Goal: Task Accomplishment & Management: Manage account settings

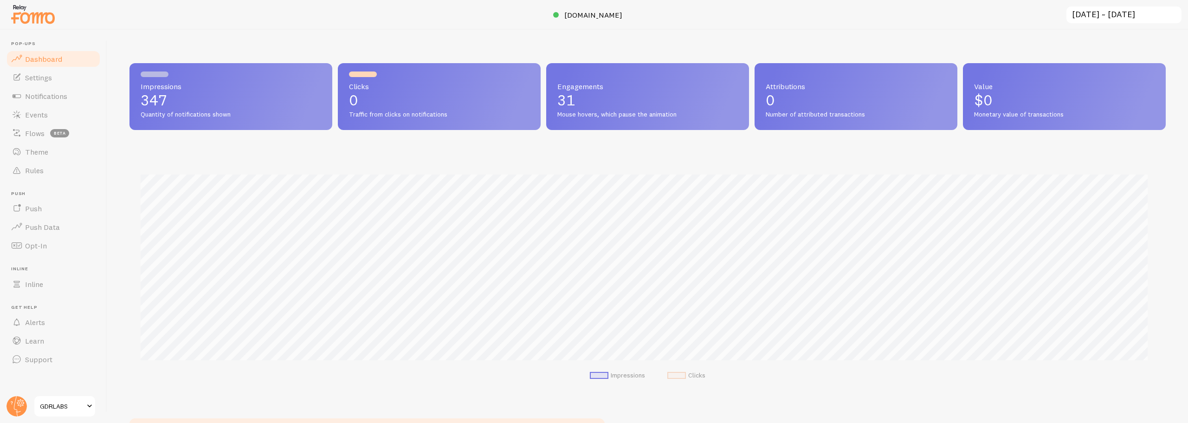
scroll to position [244, 1029]
click at [90, 404] on span at bounding box center [89, 406] width 11 height 11
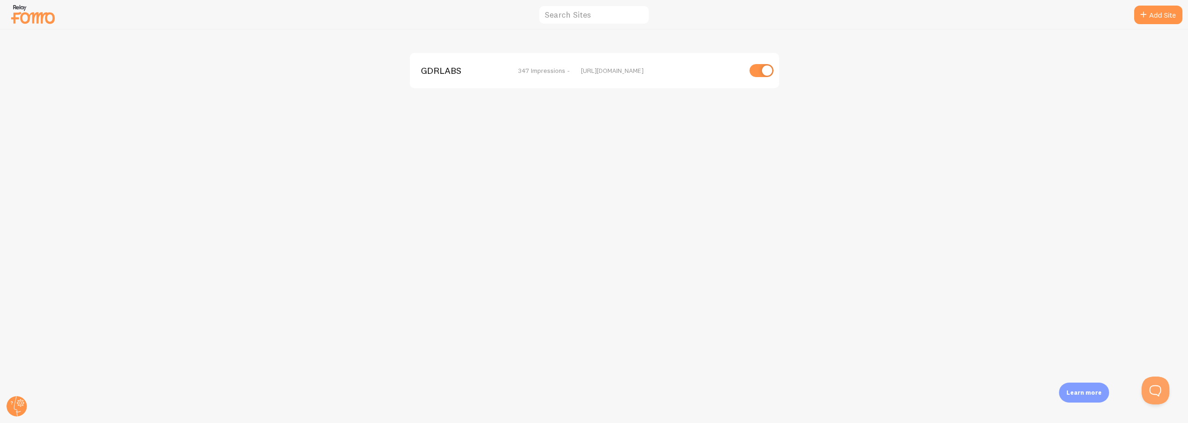
click at [320, 256] on div "GDRLABS 347 Impressions - https://gamedayready.com" at bounding box center [594, 226] width 1188 height 393
click at [1149, 15] on link "Add Site" at bounding box center [1158, 15] width 48 height 19
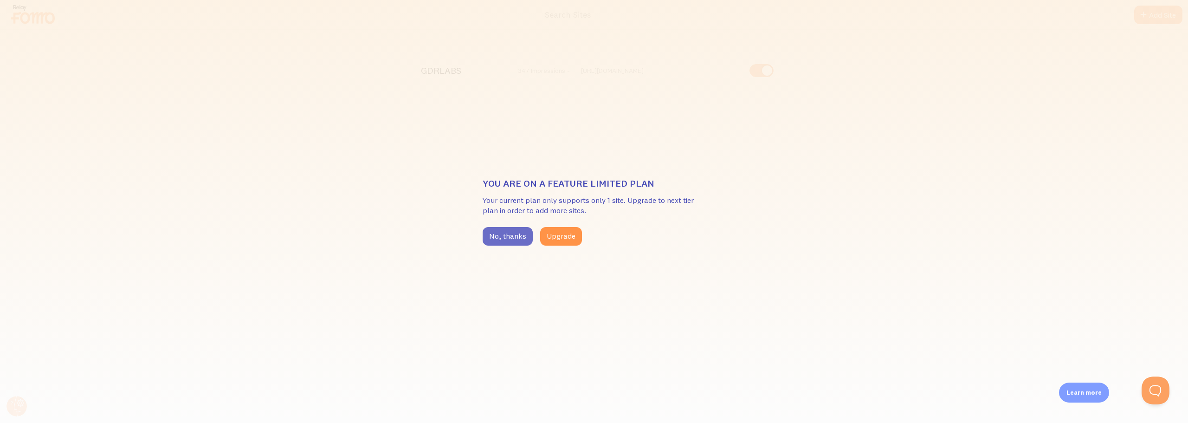
click at [505, 239] on button "No, thanks" at bounding box center [508, 236] width 50 height 19
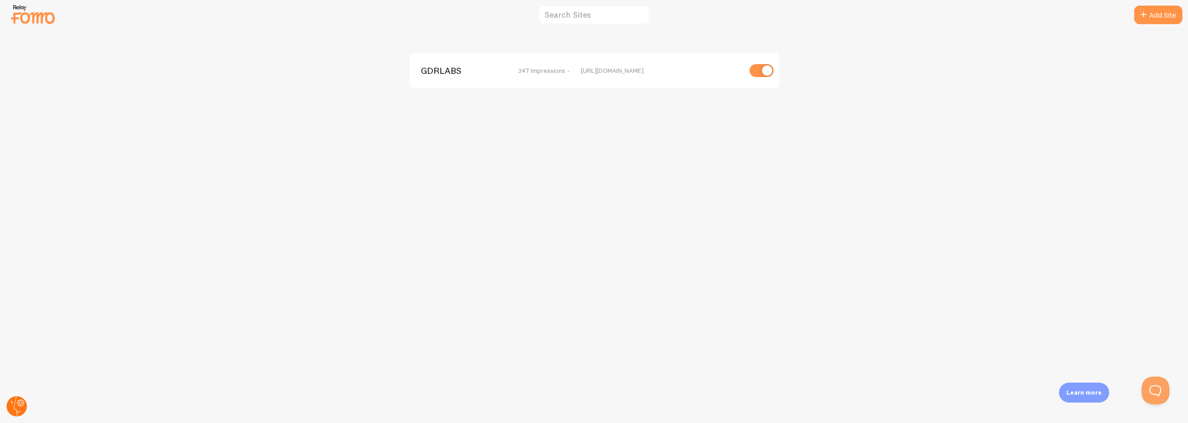
click at [17, 408] on circle at bounding box center [16, 406] width 20 height 20
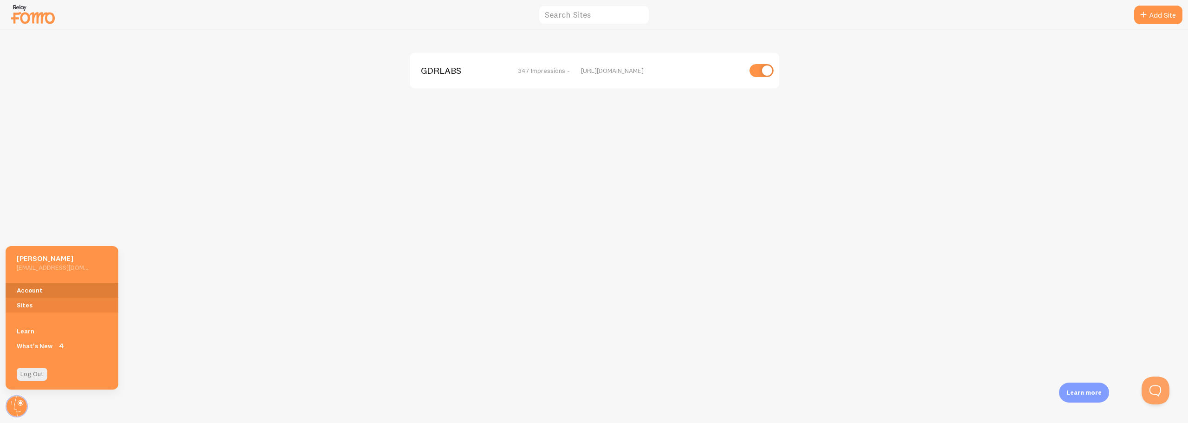
click at [32, 292] on link "Account" at bounding box center [62, 290] width 113 height 15
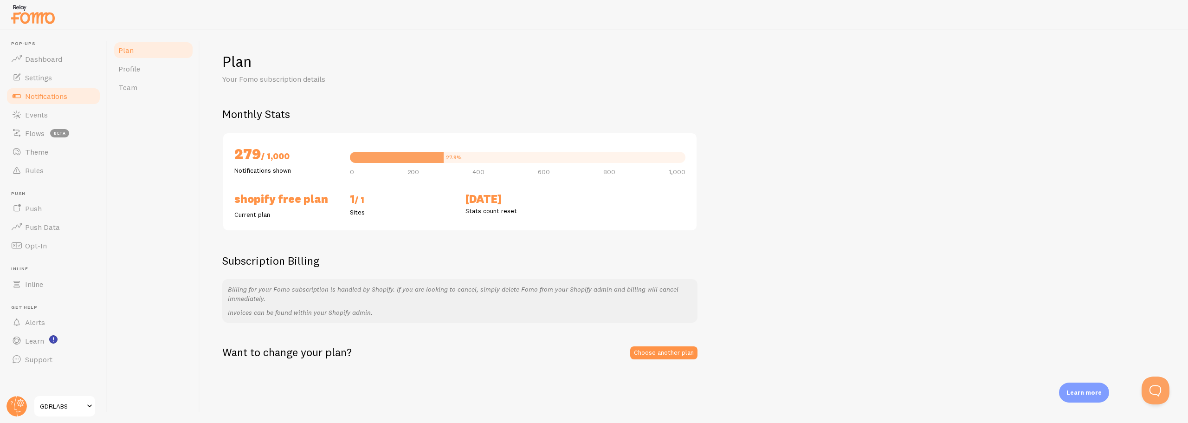
click at [27, 95] on span "Notifications" at bounding box center [46, 95] width 42 height 9
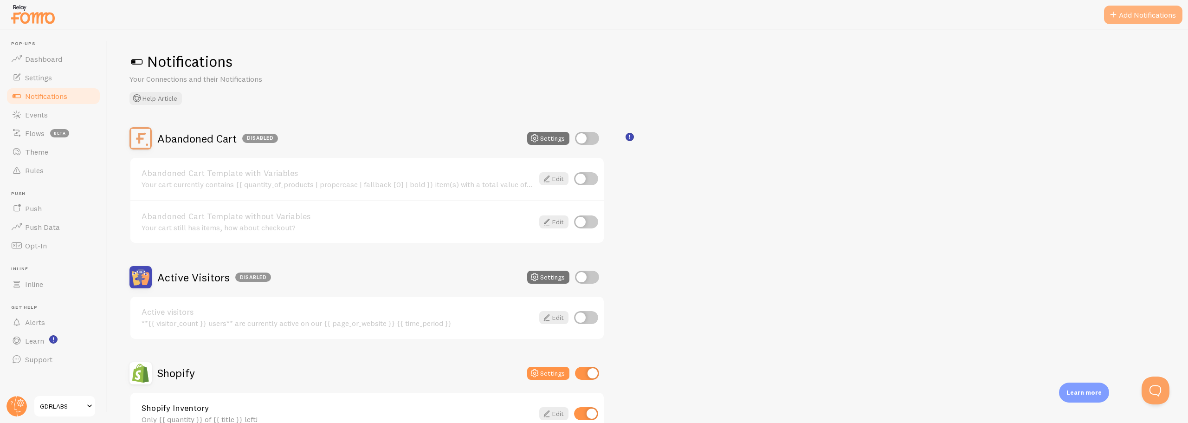
click at [1133, 16] on button "Add Notifications" at bounding box center [1143, 15] width 78 height 19
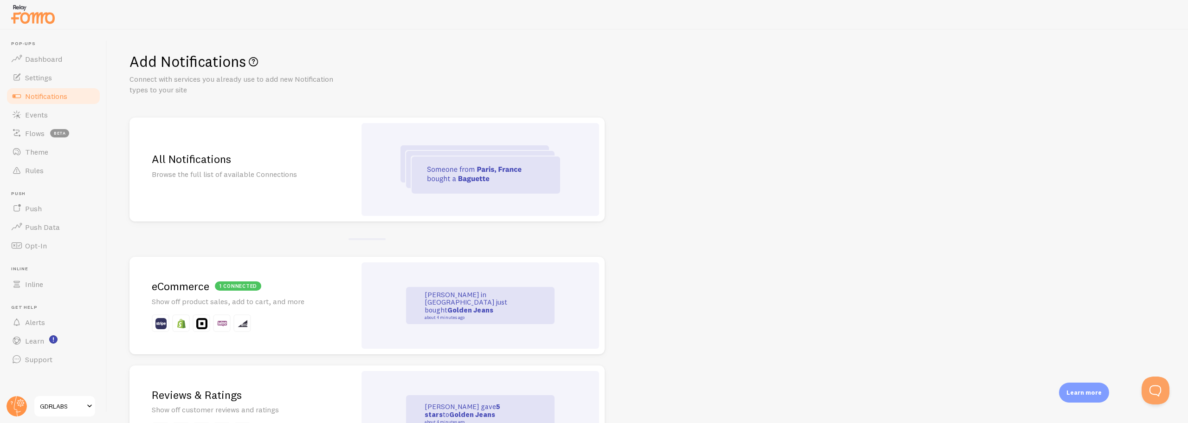
click at [280, 293] on h2 "1 connected eCommerce" at bounding box center [243, 286] width 182 height 14
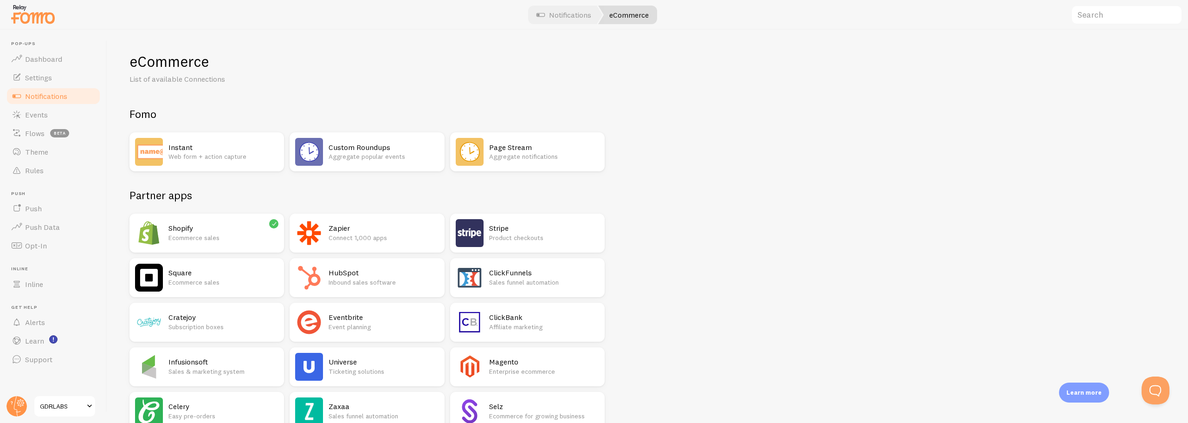
click at [33, 96] on span "Notifications" at bounding box center [46, 95] width 42 height 9
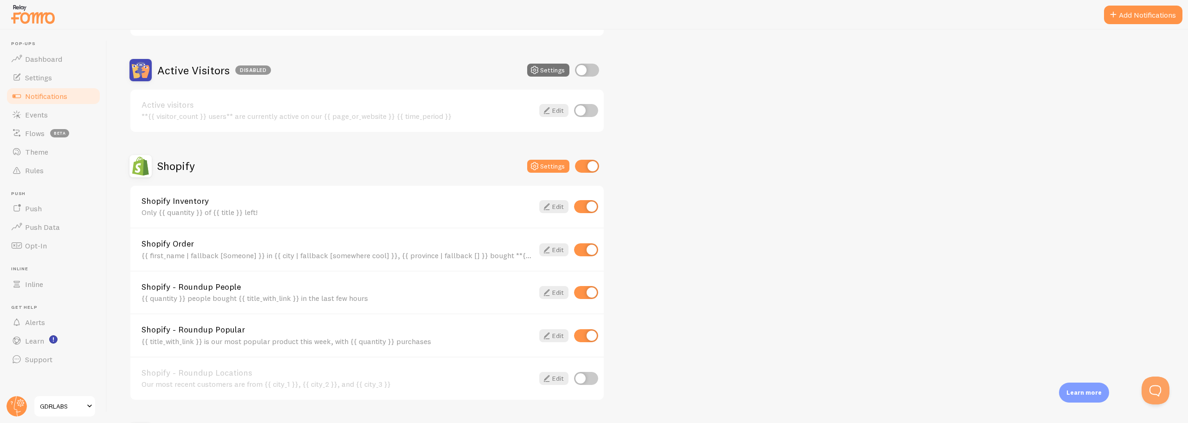
scroll to position [186, 0]
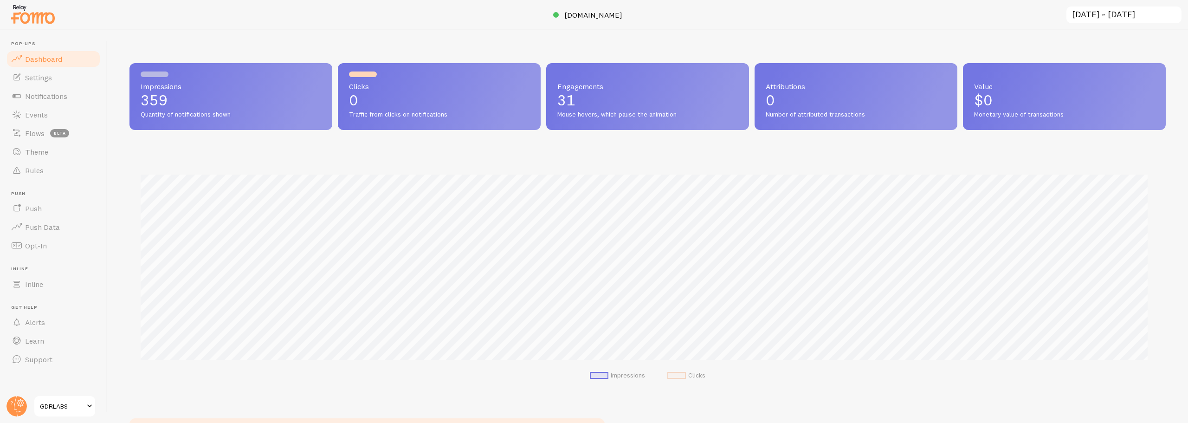
click at [85, 408] on span at bounding box center [89, 406] width 11 height 11
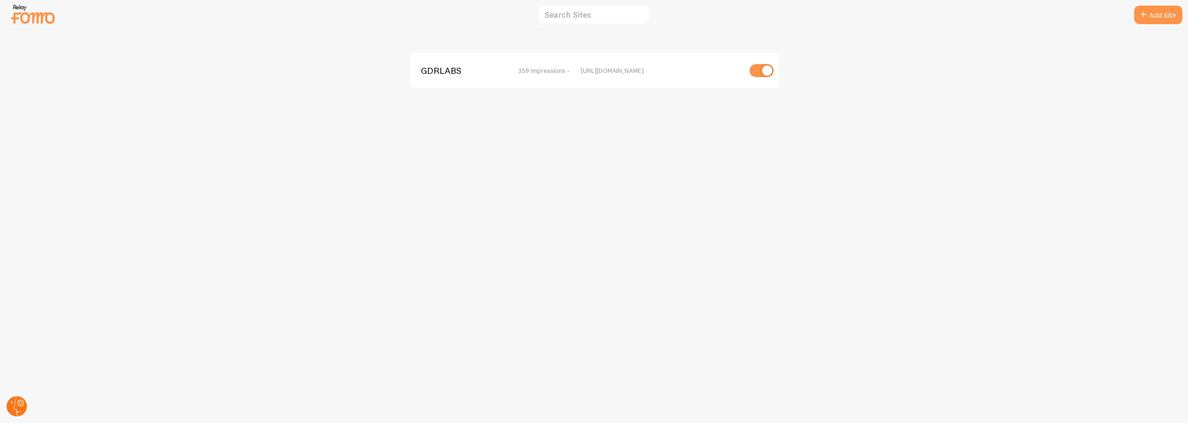
click at [9, 405] on circle at bounding box center [16, 406] width 20 height 20
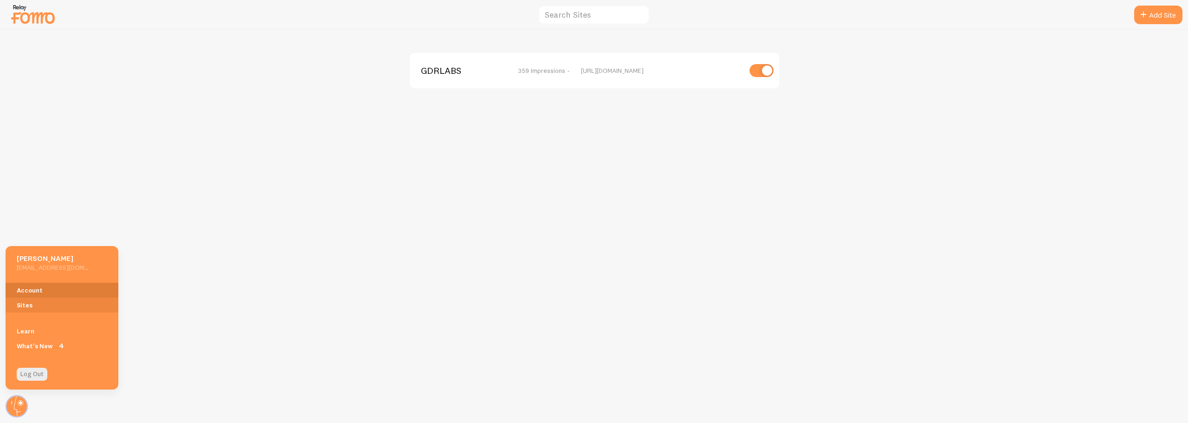
click at [26, 286] on link "Account" at bounding box center [62, 290] width 113 height 15
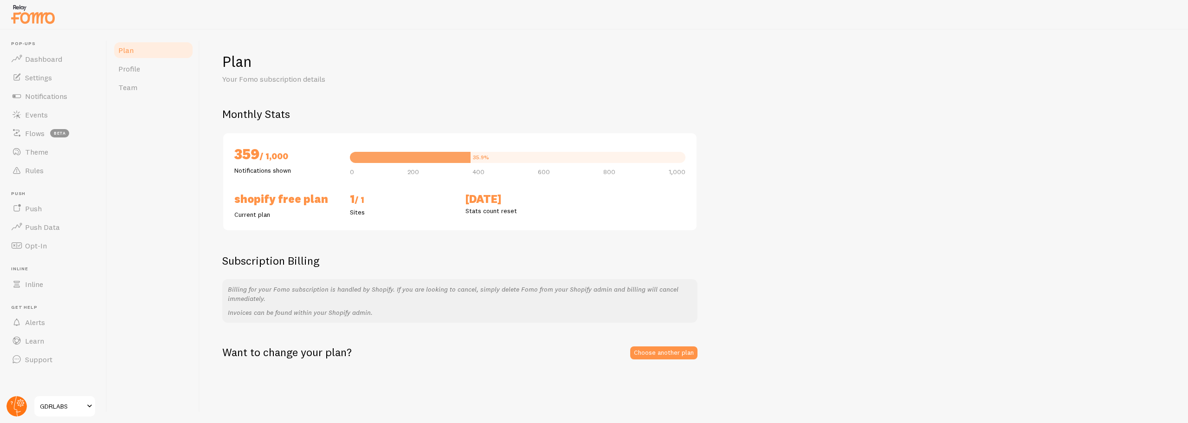
click at [13, 408] on circle at bounding box center [16, 406] width 20 height 20
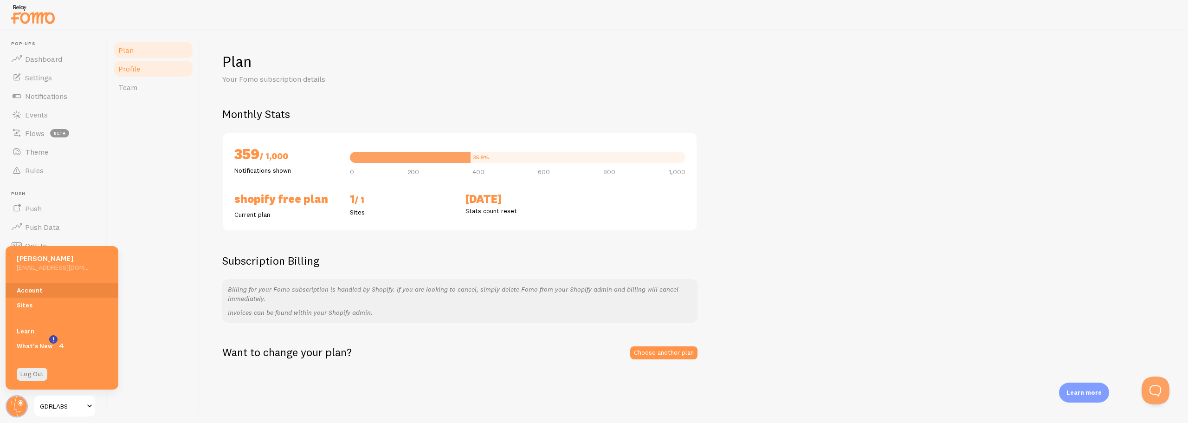
click at [133, 74] on link "Profile" at bounding box center [153, 68] width 81 height 19
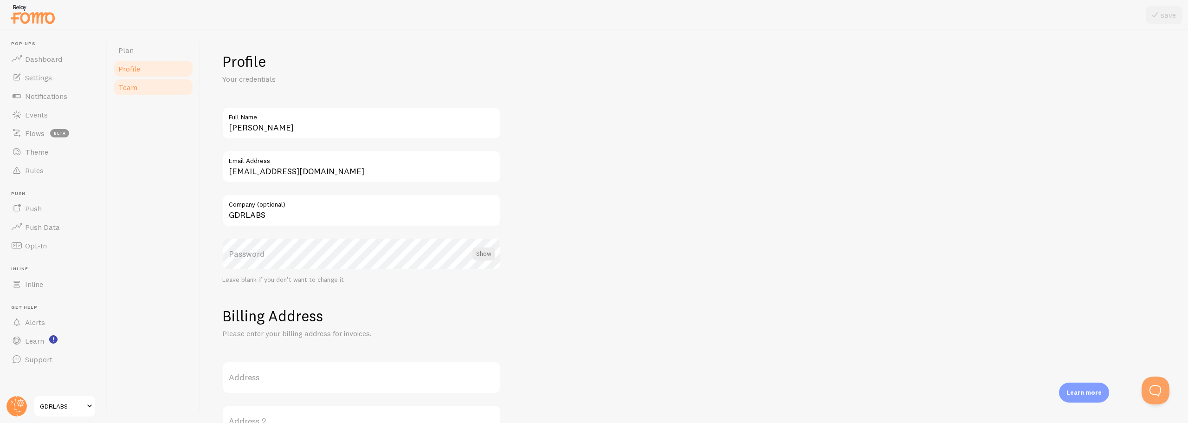
click at [128, 87] on span "Team" at bounding box center [127, 87] width 19 height 9
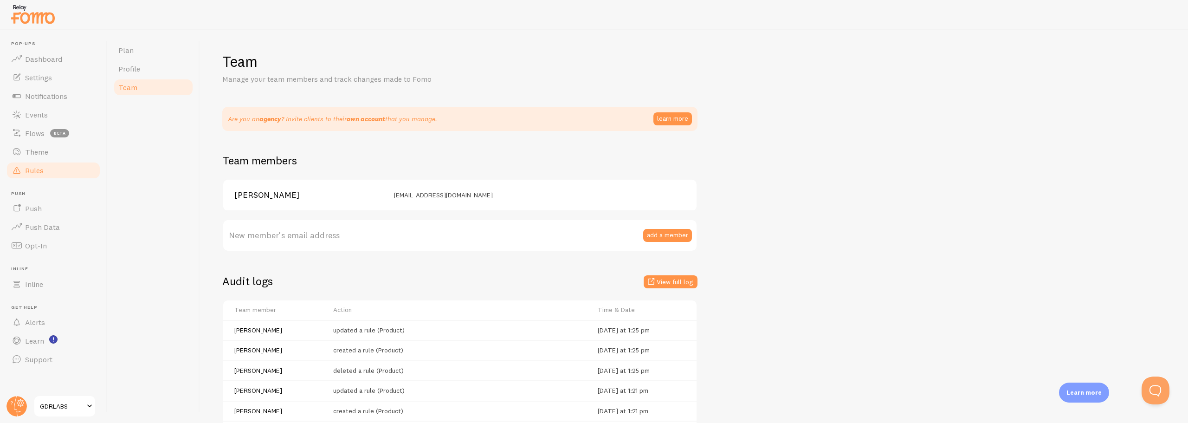
drag, startPoint x: 26, startPoint y: 169, endPoint x: 65, endPoint y: 177, distance: 40.2
click at [26, 169] on span "Rules" at bounding box center [34, 170] width 19 height 9
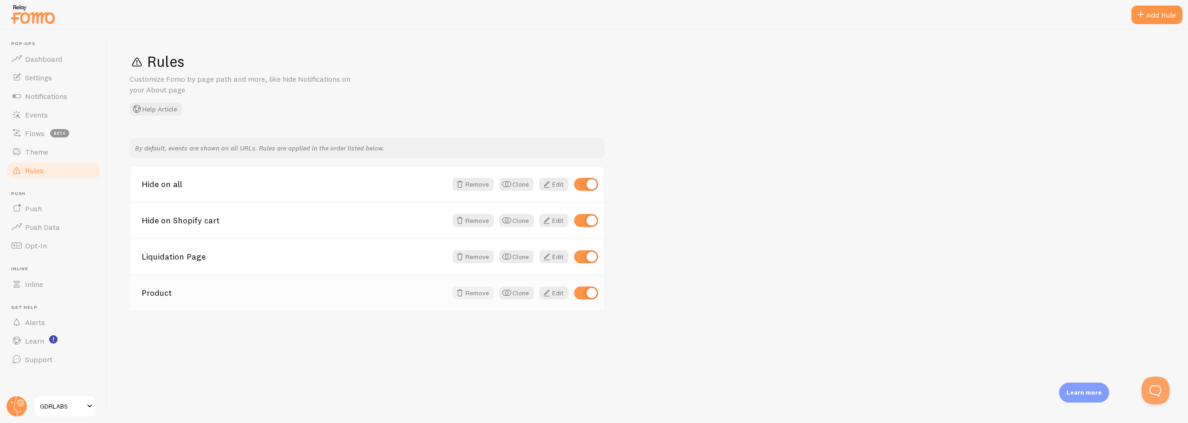
click at [476, 292] on button "Remove" at bounding box center [473, 292] width 41 height 13
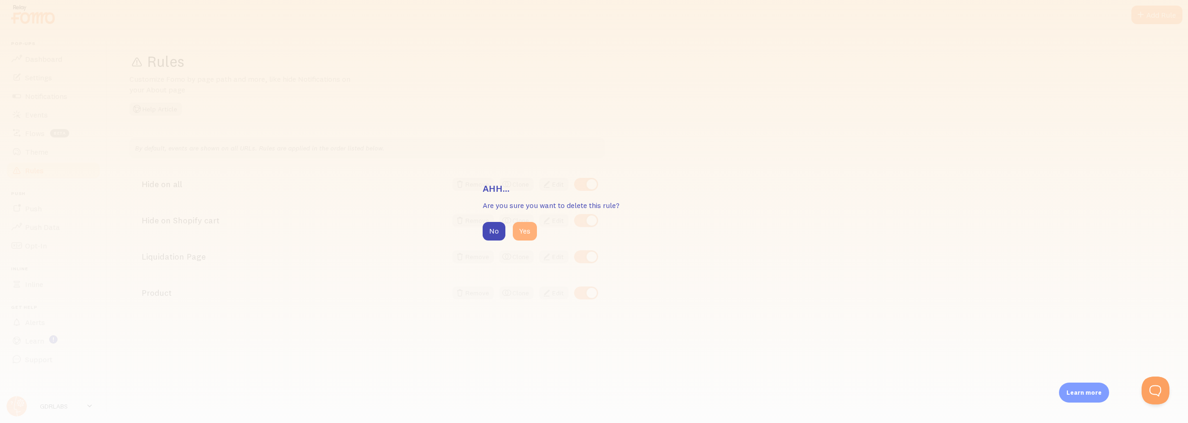
click at [520, 233] on button "Yes" at bounding box center [525, 231] width 24 height 19
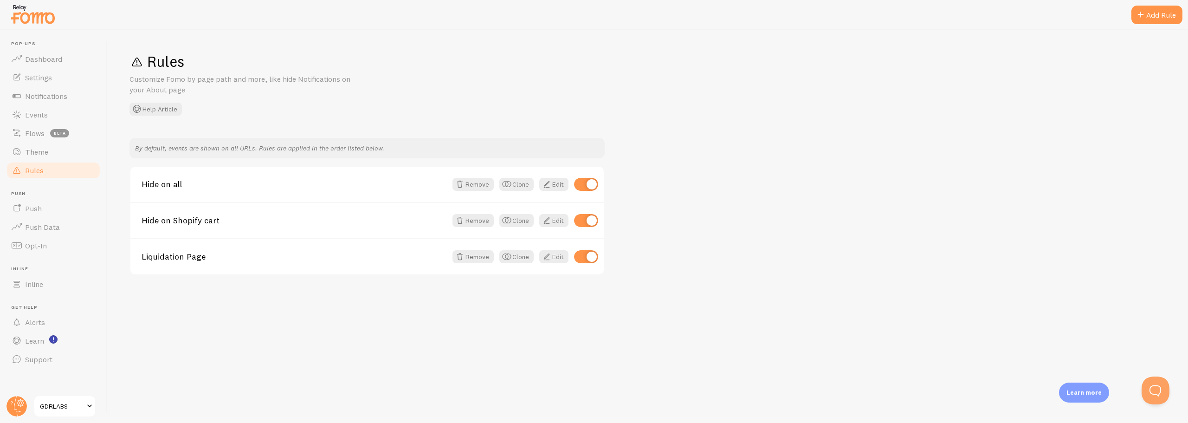
click at [307, 357] on div "Rules Customize Fomo by page path and more, like hide Notifications on your Abo…" at bounding box center [647, 226] width 1081 height 393
click at [33, 342] on span "Learn" at bounding box center [34, 340] width 19 height 9
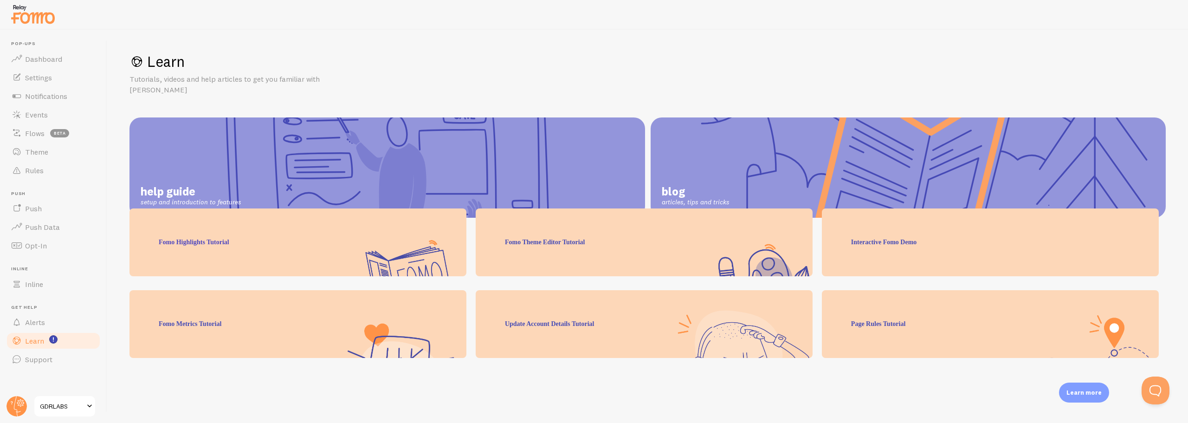
scroll to position [92, 0]
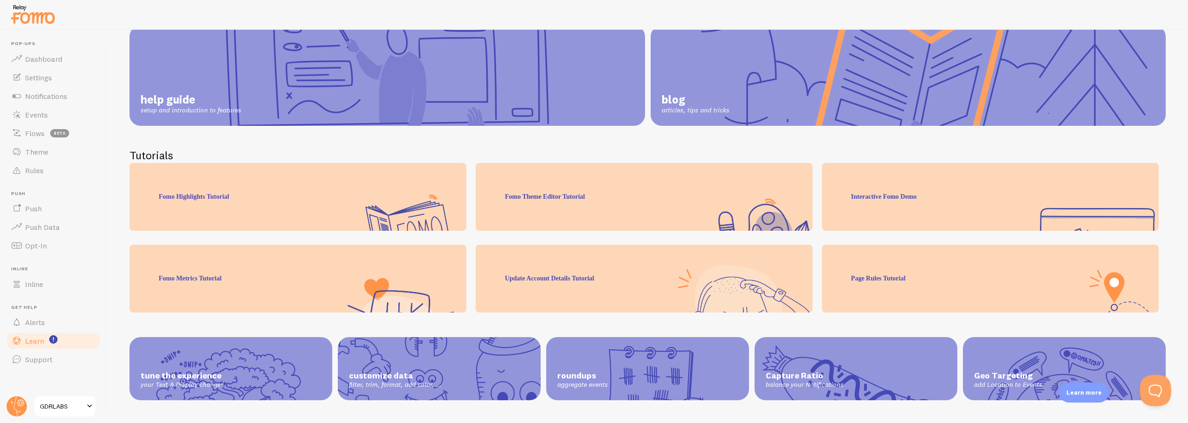
click at [1152, 386] on button "Open Beacon popover" at bounding box center [1154, 389] width 28 height 28
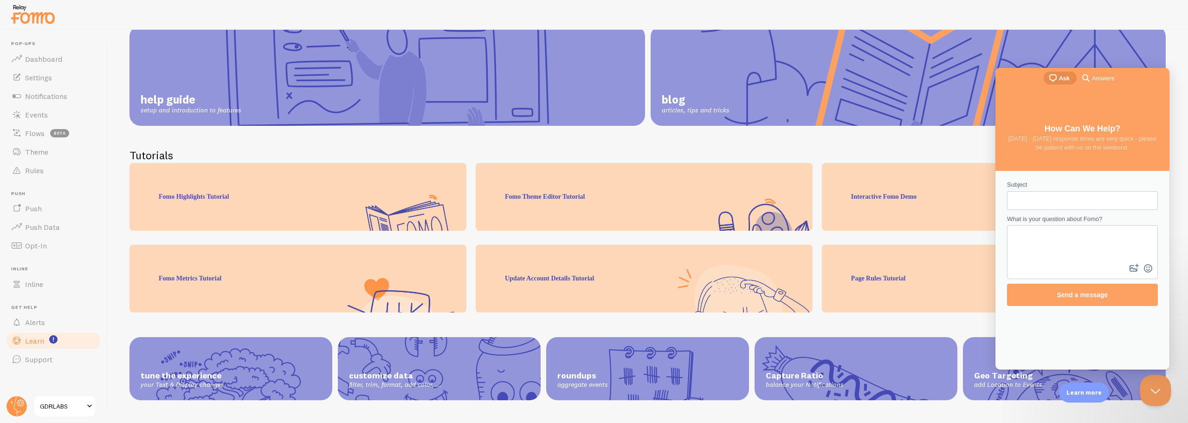
scroll to position [0, 0]
